Goal: Navigation & Orientation: Find specific page/section

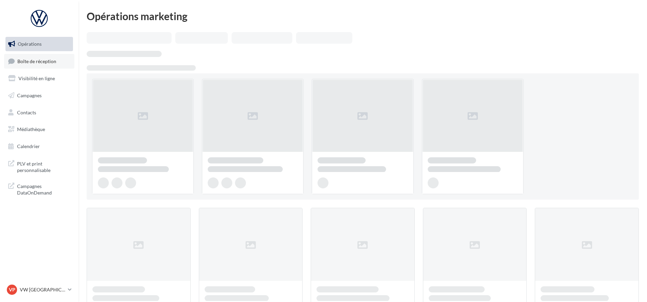
click at [41, 62] on span "Boîte de réception" at bounding box center [36, 61] width 39 height 6
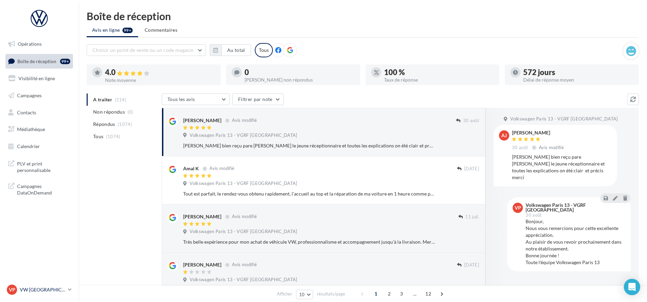
click at [64, 290] on p "VW [GEOGRAPHIC_DATA] 13" at bounding box center [42, 289] width 45 height 7
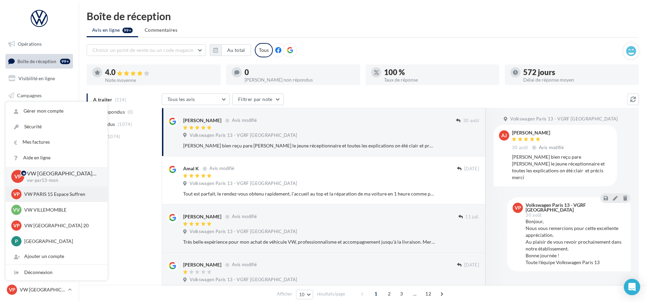
click at [40, 201] on div "VP VW PARIS 15 Espace Suffren vw-par15-mon" at bounding box center [57, 194] width 102 height 16
click at [36, 194] on p "VW PARIS 15 Espace Suffren" at bounding box center [61, 194] width 75 height 7
